Goal: Browse casually

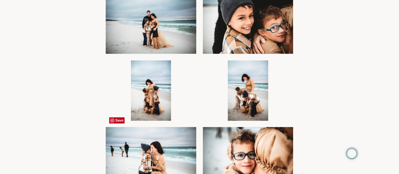
scroll to position [284, 0]
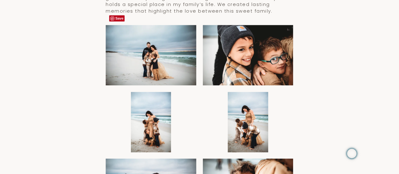
click at [147, 55] on img at bounding box center [151, 55] width 91 height 60
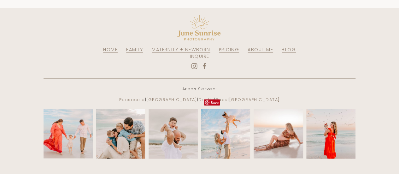
scroll to position [1717, 0]
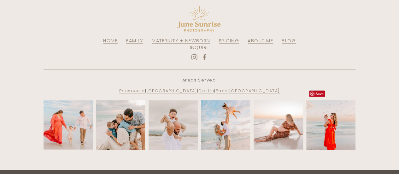
click at [331, 112] on img at bounding box center [331, 127] width 49 height 74
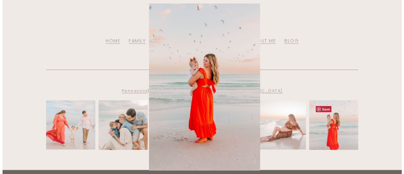
scroll to position [1732, 0]
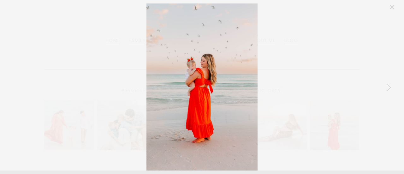
click at [306, 95] on div "Gallery" at bounding box center [202, 86] width 388 height 167
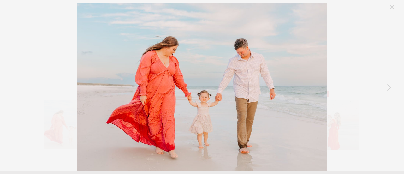
click at [345, 94] on div "Gallery" at bounding box center [202, 86] width 388 height 167
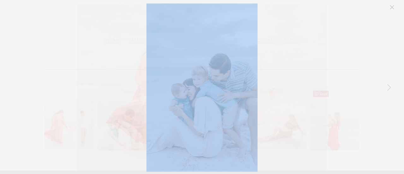
click at [345, 94] on div "Gallery" at bounding box center [202, 86] width 388 height 167
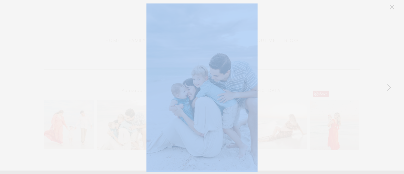
click at [335, 99] on div "Gallery" at bounding box center [202, 86] width 388 height 167
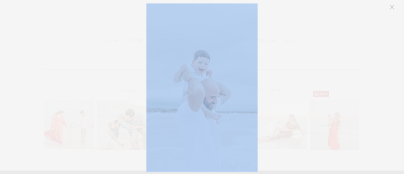
click at [335, 99] on div "Gallery" at bounding box center [202, 86] width 388 height 167
click at [334, 98] on div "Gallery" at bounding box center [202, 86] width 388 height 167
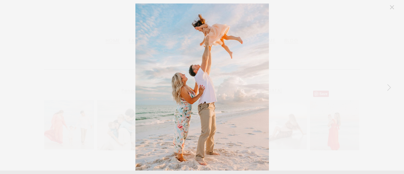
click at [333, 98] on div "Gallery" at bounding box center [202, 86] width 388 height 167
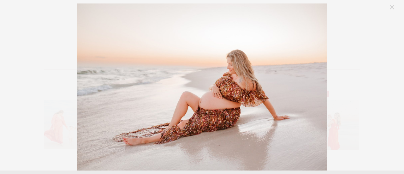
click at [333, 98] on div "Gallery" at bounding box center [202, 86] width 388 height 167
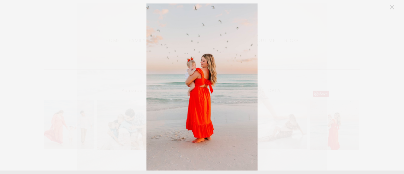
click at [333, 98] on div "Gallery" at bounding box center [202, 86] width 388 height 167
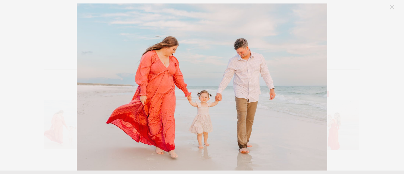
click at [333, 98] on div "Gallery" at bounding box center [202, 86] width 388 height 167
